Goal: Task Accomplishment & Management: Manage account settings

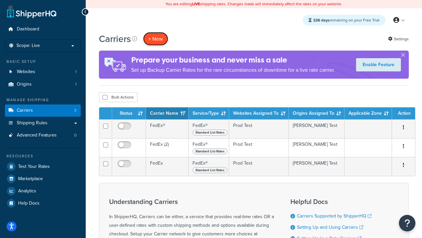
click at [156, 39] on button "+ New" at bounding box center [155, 39] width 25 height 14
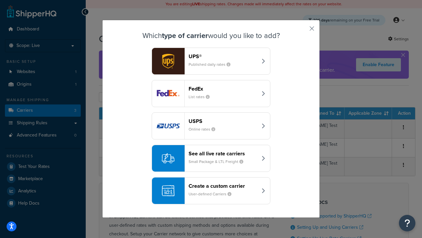
click at [211, 93] on div "FedEx List rates" at bounding box center [223, 93] width 69 height 16
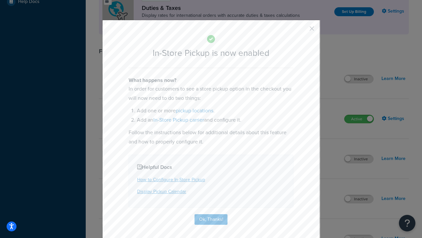
click at [302, 31] on button "button" at bounding box center [302, 31] width 2 height 2
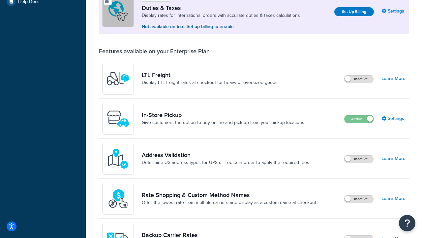
scroll to position [201, 0]
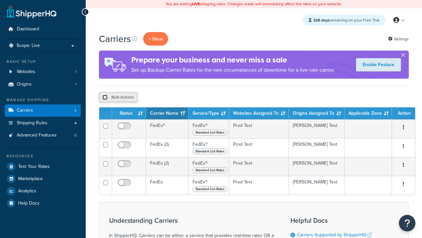
click at [105, 97] on input "checkbox" at bounding box center [105, 97] width 5 height 5
checkbox input "true"
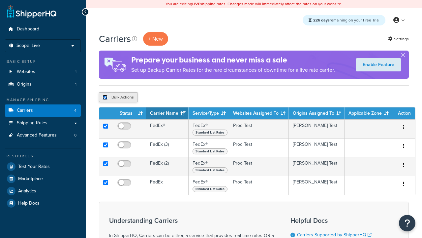
checkbox input "true"
click at [0, 0] on button "Delete" at bounding box center [0, 0] width 0 height 0
